Goal: Find specific page/section: Find specific page/section

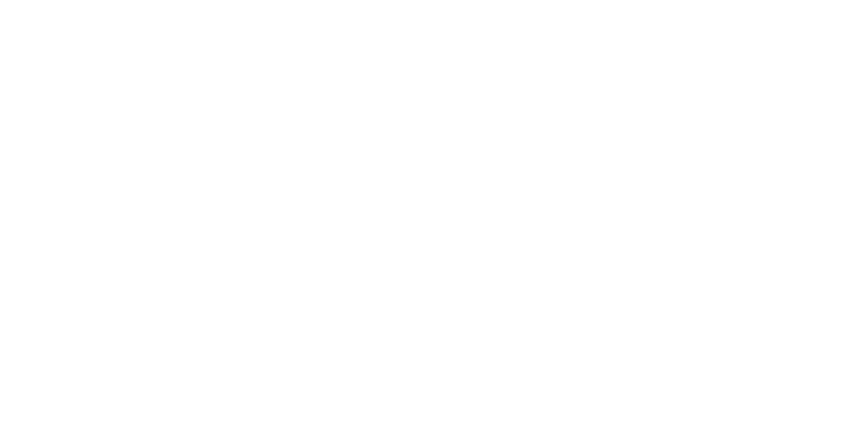
select select "Song"
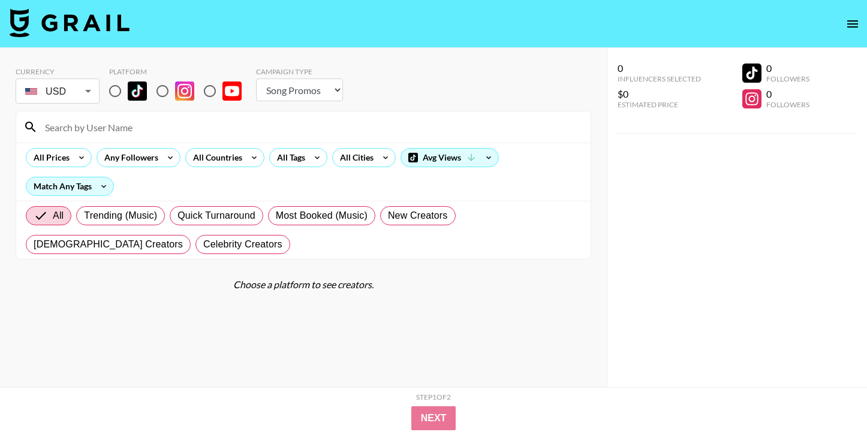
click at [112, 101] on input "radio" at bounding box center [115, 91] width 25 height 25
radio input "true"
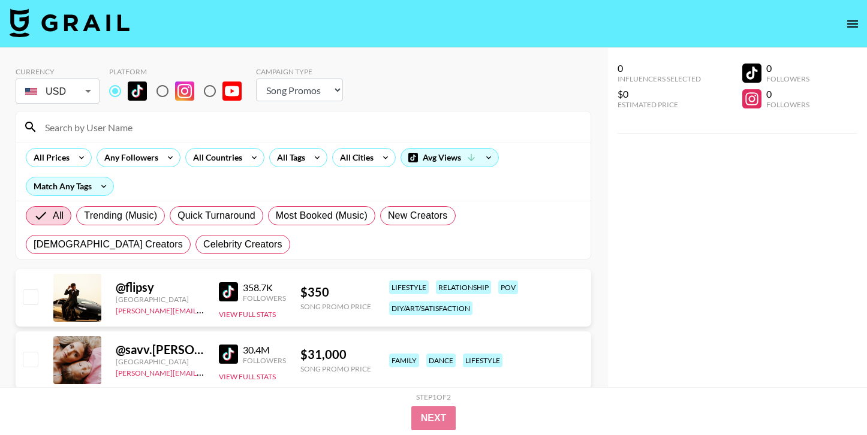
click at [118, 129] on input at bounding box center [311, 127] width 546 height 19
paste input "@williamsmakeup"
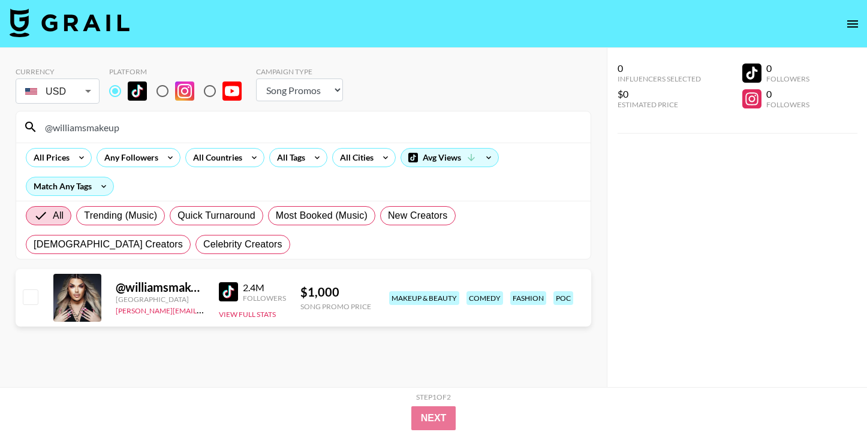
type input "@williamsmakeup"
click at [171, 288] on div "@ williamsmakeup" at bounding box center [160, 287] width 89 height 15
click at [68, 303] on div at bounding box center [77, 298] width 48 height 48
click at [231, 294] on img at bounding box center [228, 291] width 19 height 19
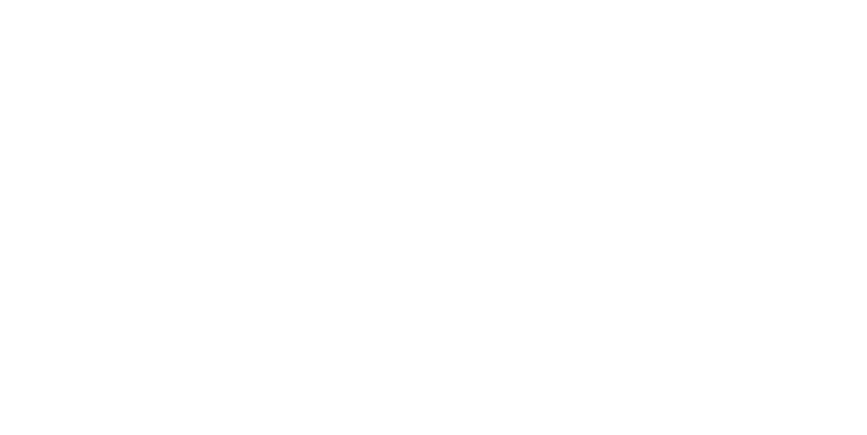
select select "Song"
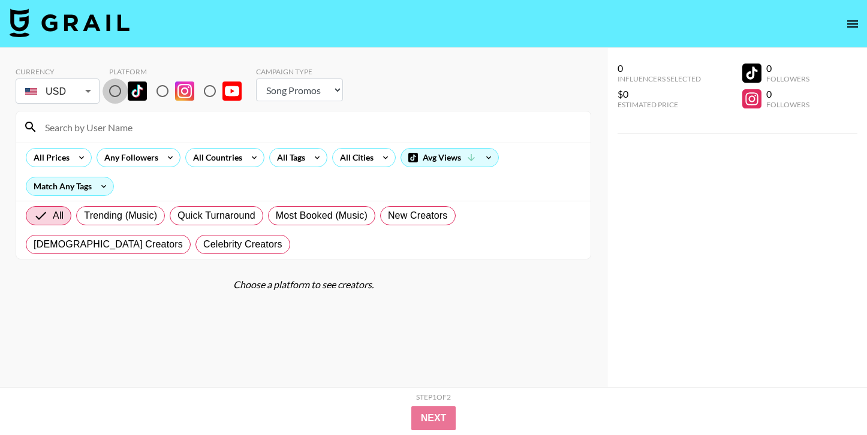
click at [116, 90] on input "radio" at bounding box center [115, 91] width 25 height 25
radio input "true"
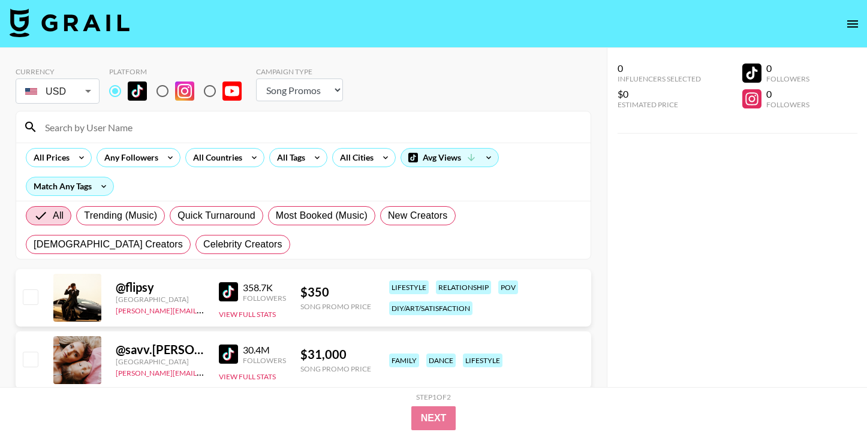
click at [122, 122] on input at bounding box center [311, 127] width 546 height 19
paste input "@iamaribaby"
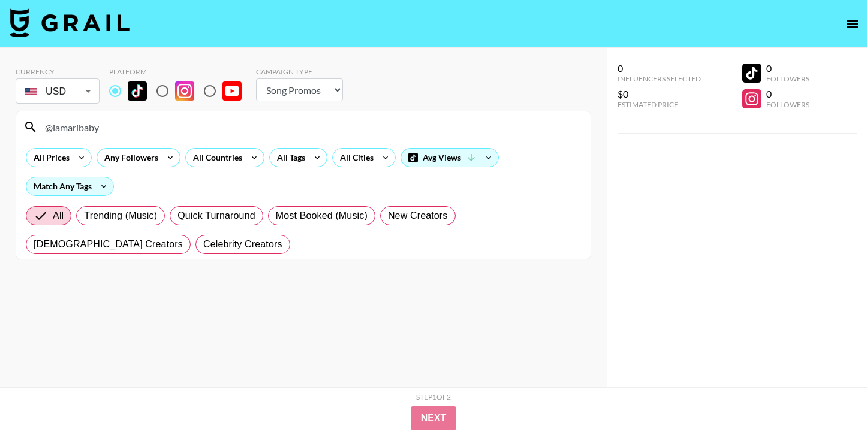
scroll to position [48, 0]
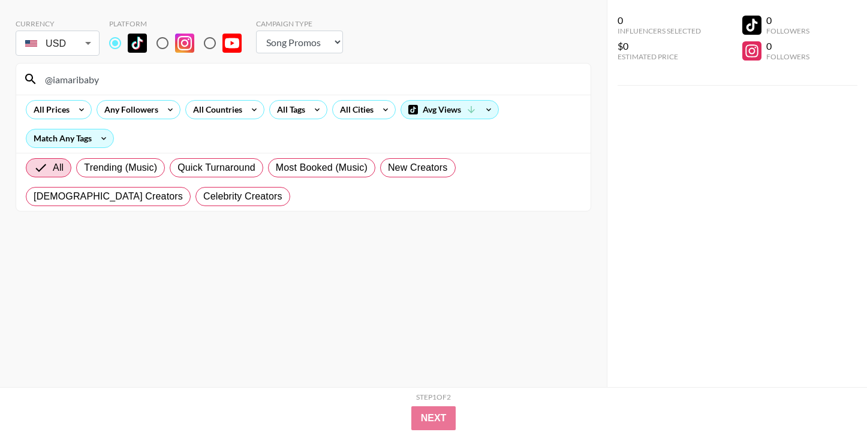
type input "@iamaribaby"
